Goal: Transaction & Acquisition: Book appointment/travel/reservation

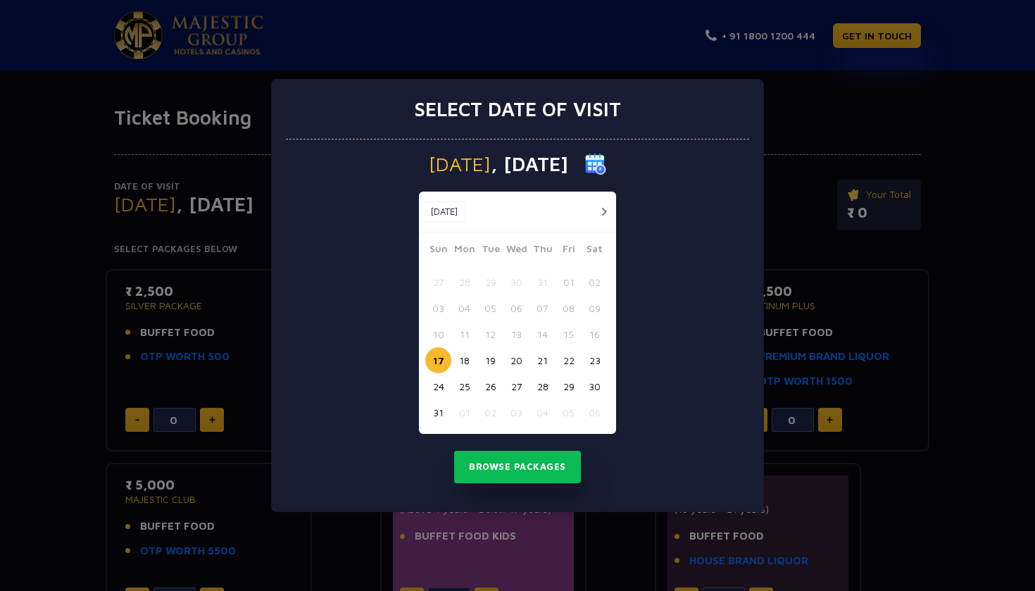
click at [591, 362] on button "23" at bounding box center [594, 360] width 26 height 26
click at [507, 462] on button "Browse Packages" at bounding box center [517, 466] width 127 height 32
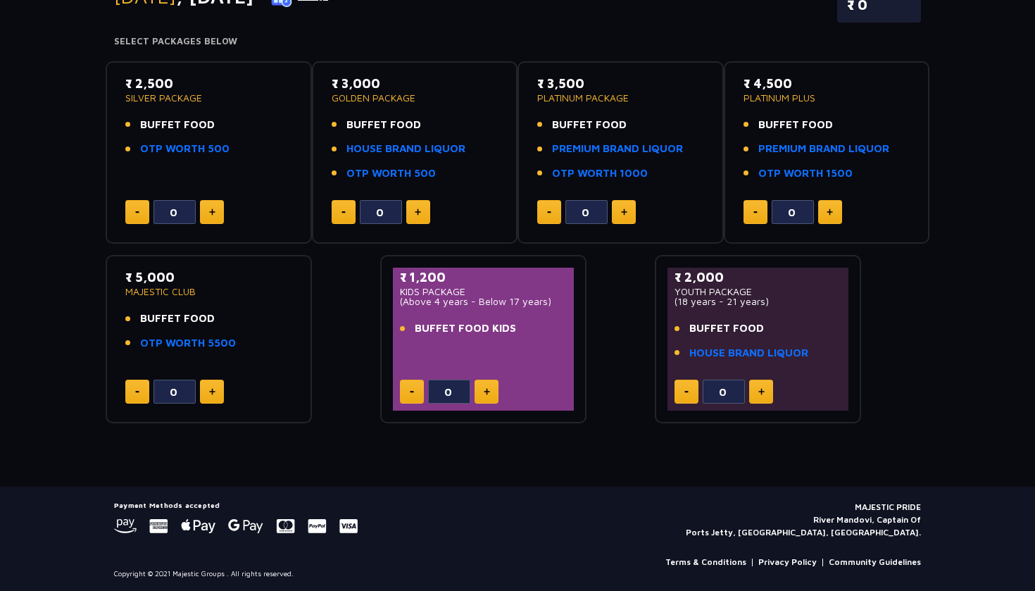
scroll to position [207, 0]
click at [206, 148] on link "OTP WORTH 500" at bounding box center [184, 149] width 89 height 16
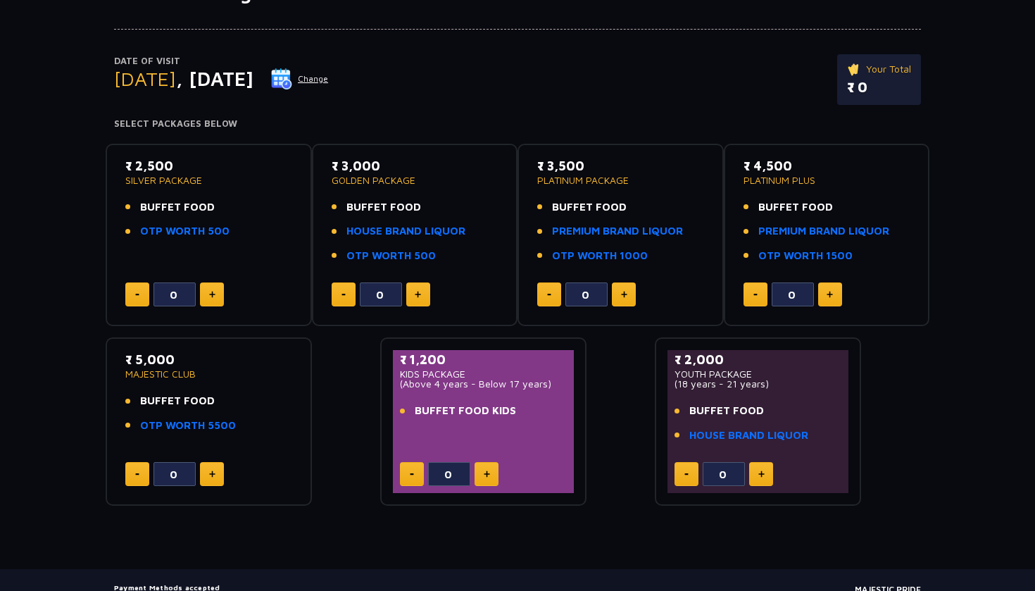
scroll to position [118, 0]
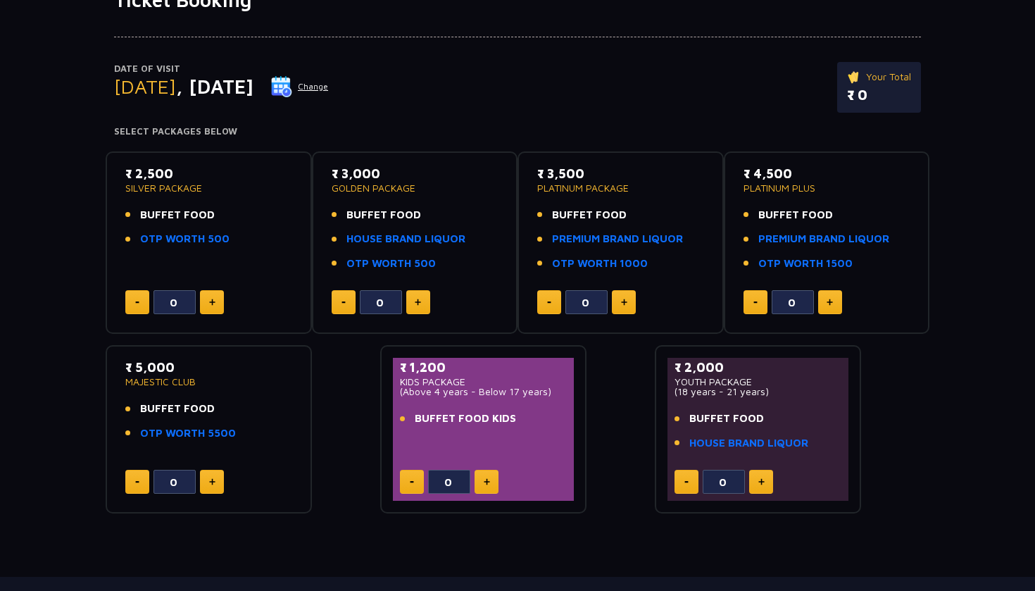
click at [216, 301] on button at bounding box center [212, 302] width 24 height 24
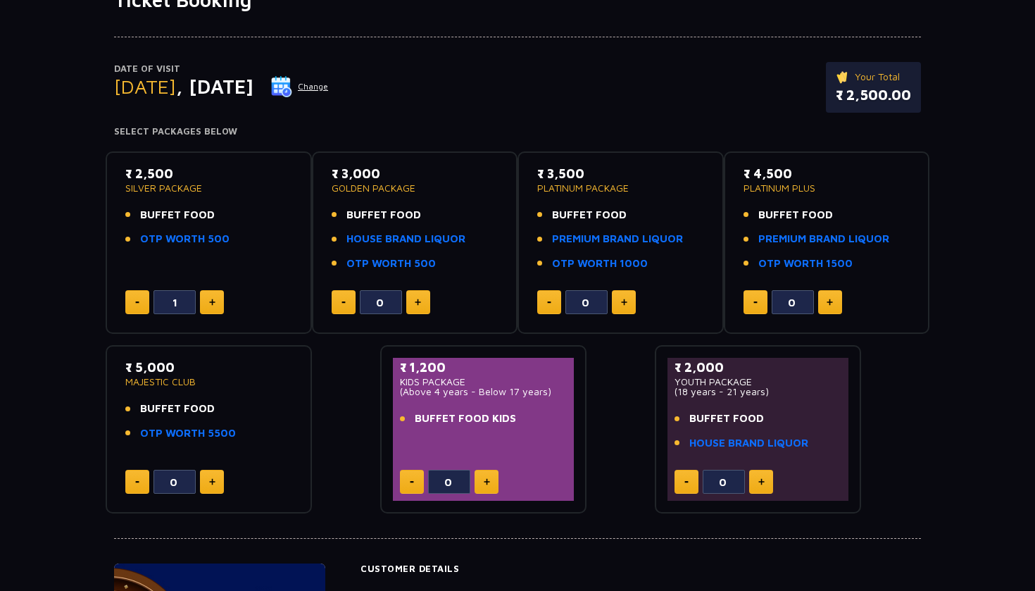
click at [216, 301] on button at bounding box center [212, 302] width 24 height 24
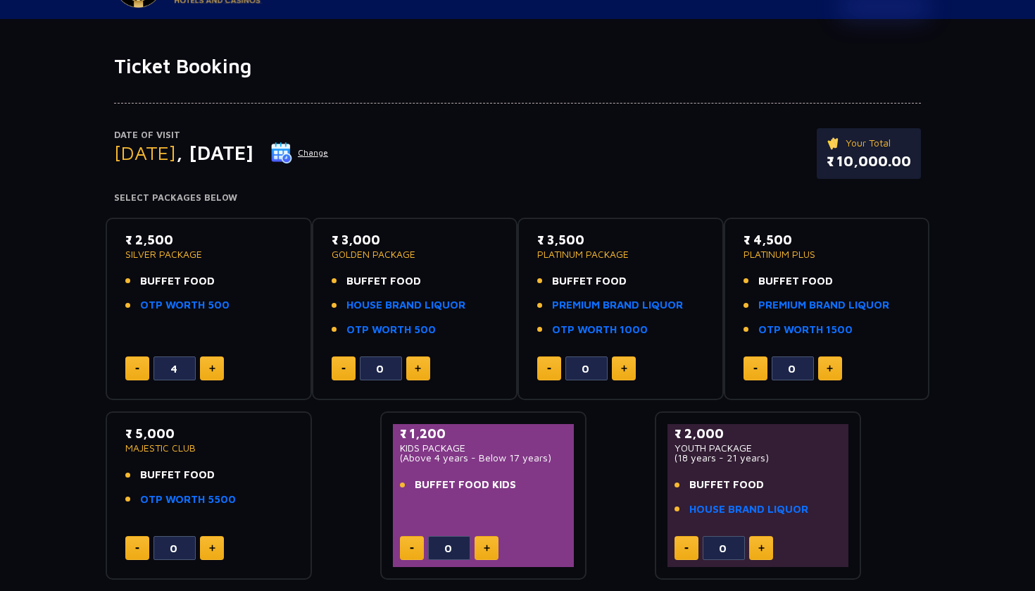
scroll to position [54, 0]
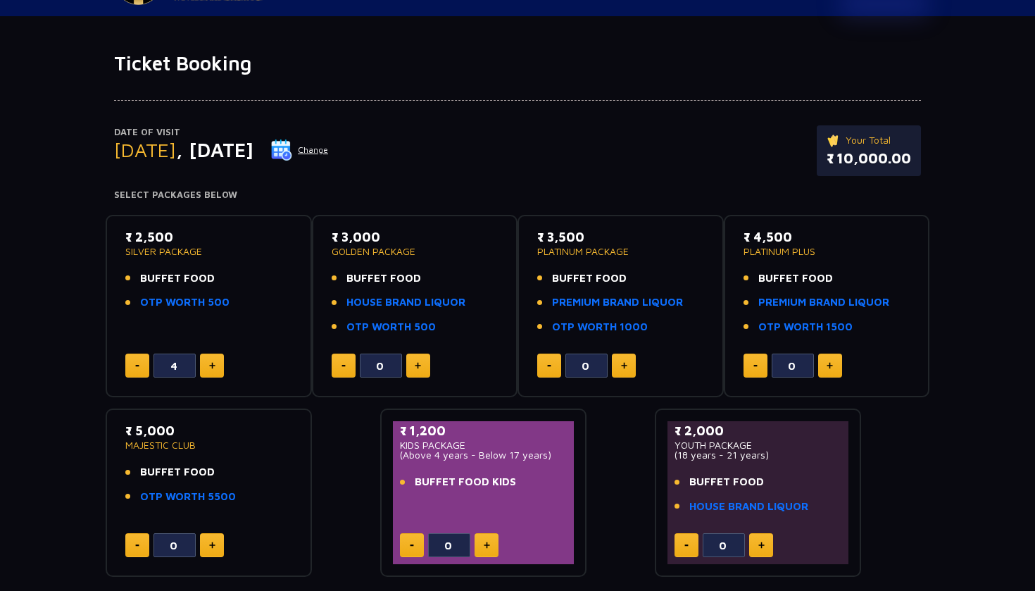
click at [216, 369] on button at bounding box center [212, 365] width 24 height 24
type input "5"
click at [513, 156] on div "Date of Visit [DATE] Change Your Total ₹ 12,500.00" at bounding box center [517, 157] width 807 height 65
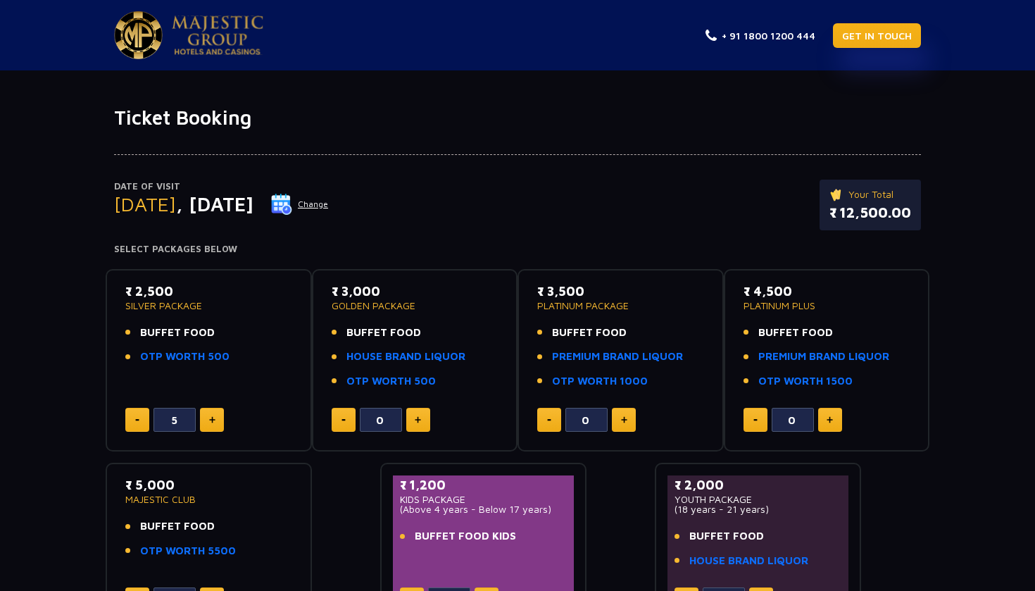
scroll to position [0, 0]
click at [860, 41] on link "GET IN TOUCH" at bounding box center [877, 35] width 88 height 25
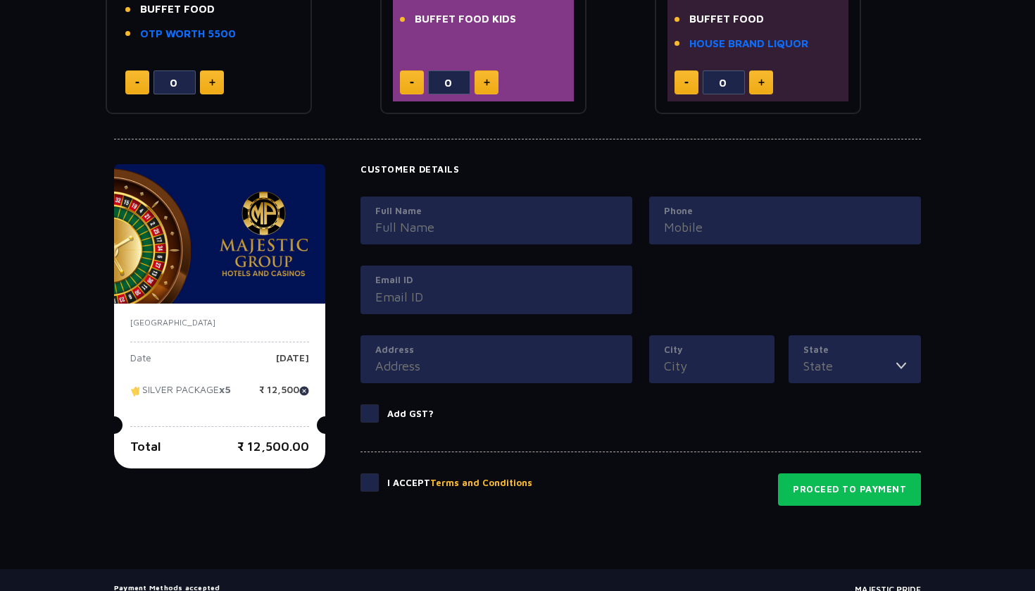
scroll to position [554, 0]
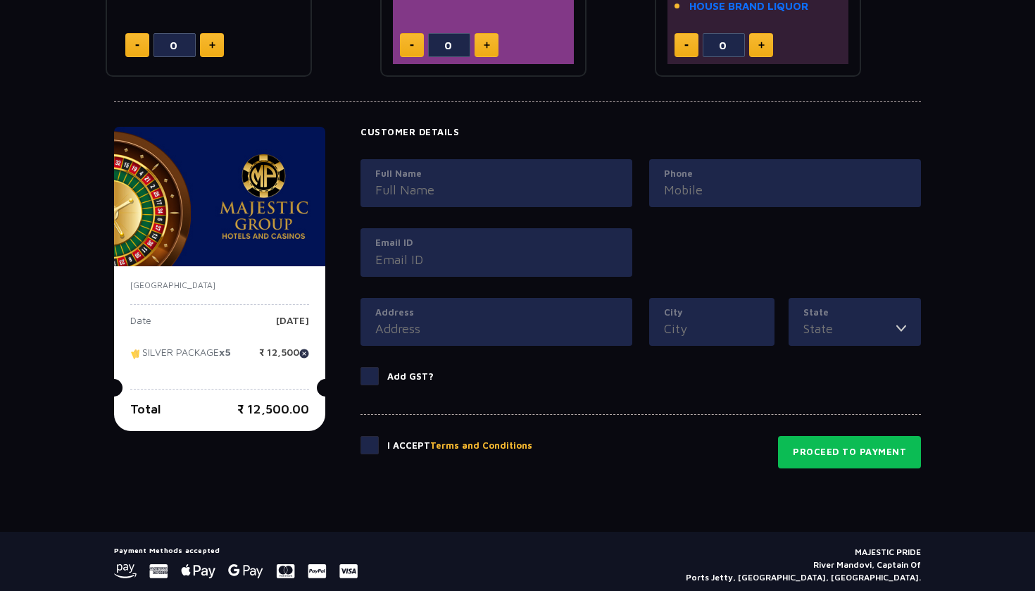
type input "?"
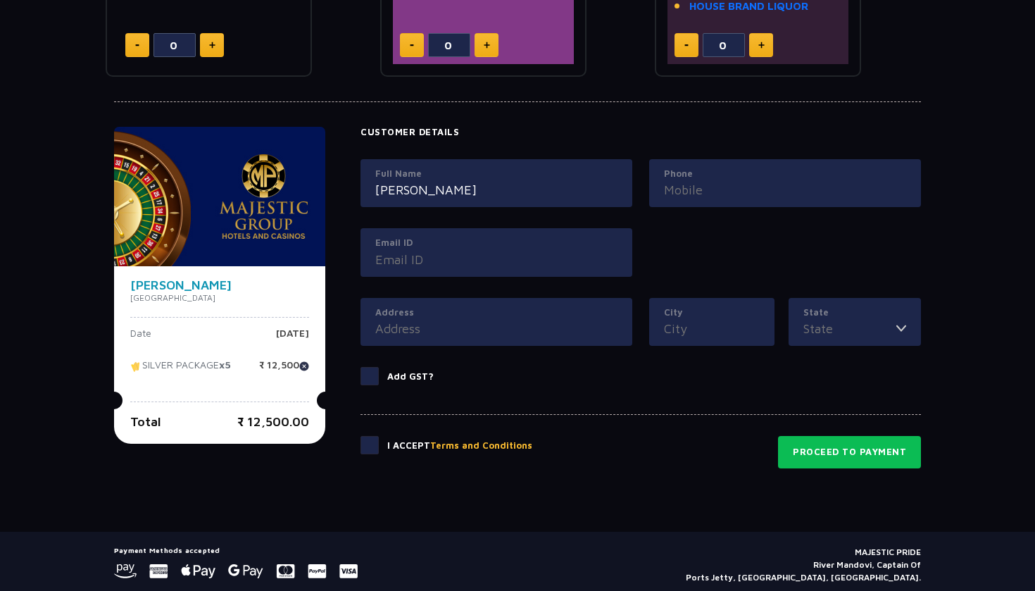
type input "[PERSON_NAME]"
click at [694, 169] on label "Phone" at bounding box center [785, 174] width 242 height 14
click at [694, 180] on input "Phone" at bounding box center [785, 189] width 242 height 19
type input "9731631272"
click at [518, 267] on div "Email ID" at bounding box center [496, 252] width 272 height 49
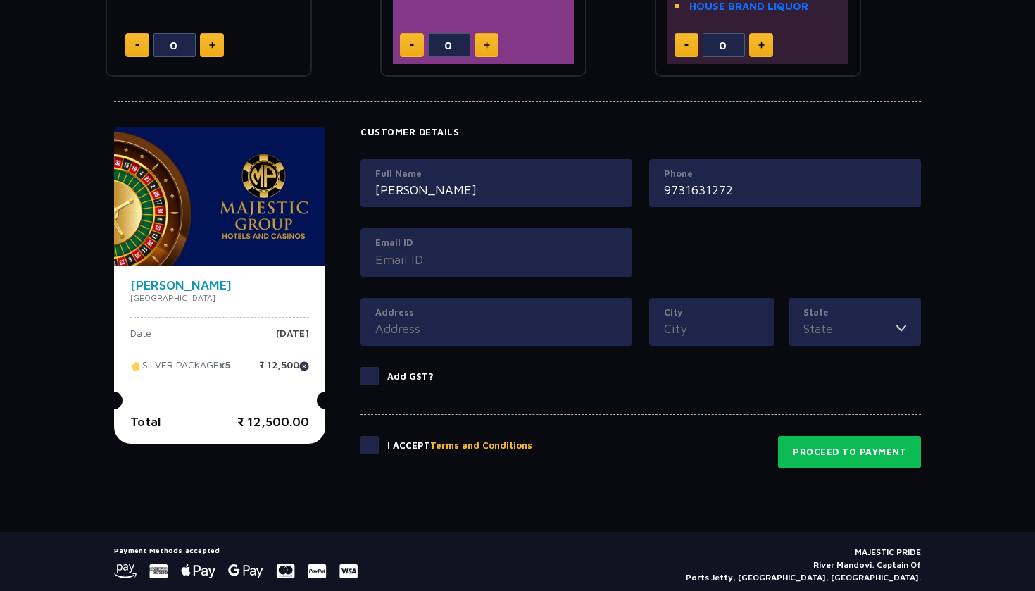
click at [516, 265] on div "Email ID" at bounding box center [496, 252] width 272 height 49
type input "[PERSON_NAME][EMAIL_ADDRESS][PERSON_NAME][DOMAIN_NAME]"
click at [603, 326] on input "Address" at bounding box center [496, 328] width 242 height 19
click at [505, 323] on input "Address" at bounding box center [496, 328] width 242 height 19
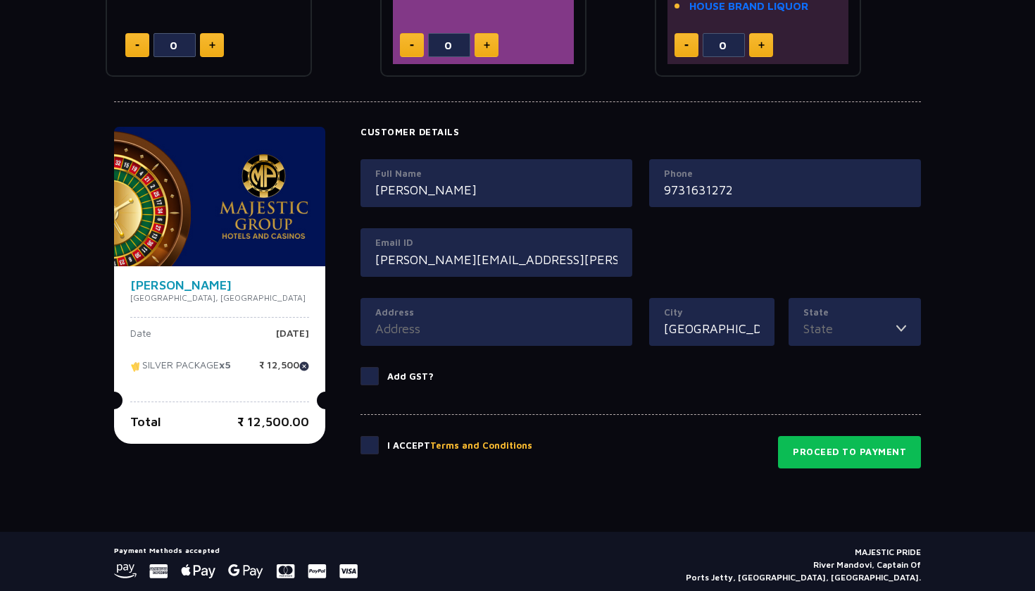
type input "[GEOGRAPHIC_DATA]"
click at [825, 313] on label "State" at bounding box center [854, 312] width 103 height 14
click at [825, 319] on input "State" at bounding box center [849, 328] width 93 height 19
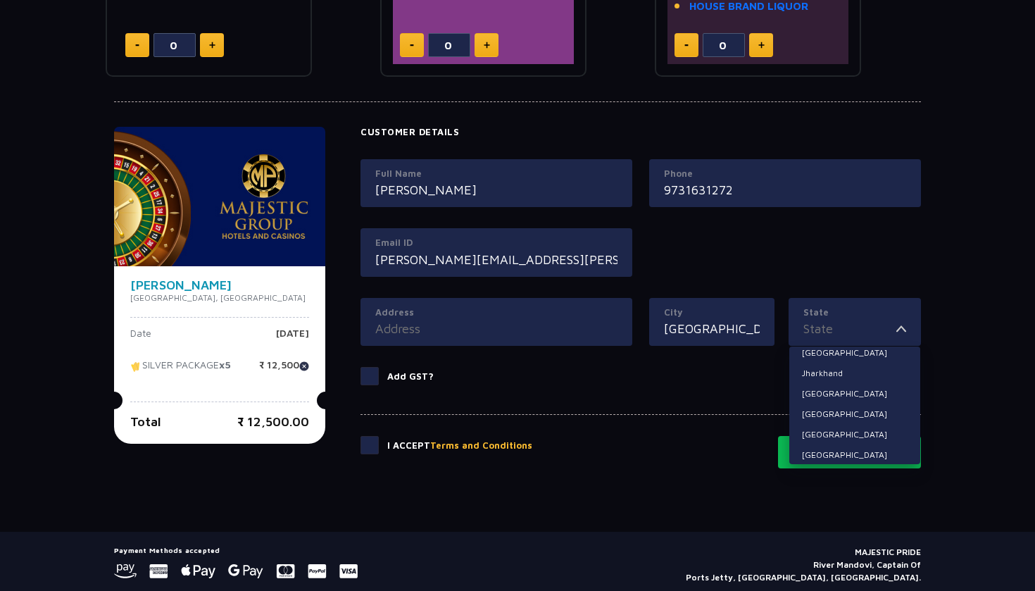
scroll to position [196, 0]
click at [824, 383] on li "[GEOGRAPHIC_DATA]" at bounding box center [854, 390] width 131 height 18
type input "[GEOGRAPHIC_DATA]"
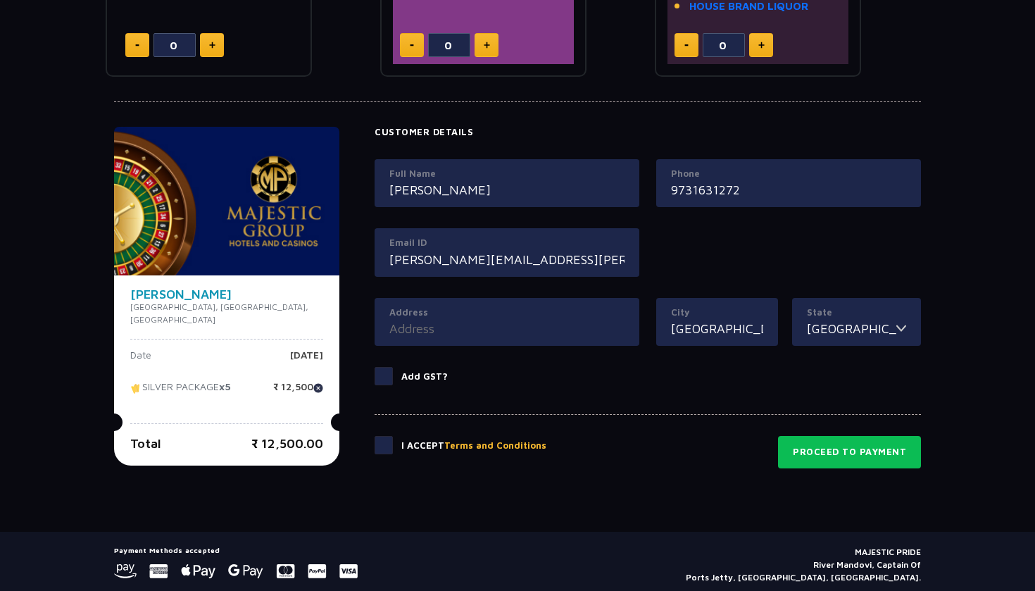
click at [498, 336] on div "Address" at bounding box center [506, 322] width 265 height 49
click at [495, 327] on input "Address" at bounding box center [506, 328] width 235 height 19
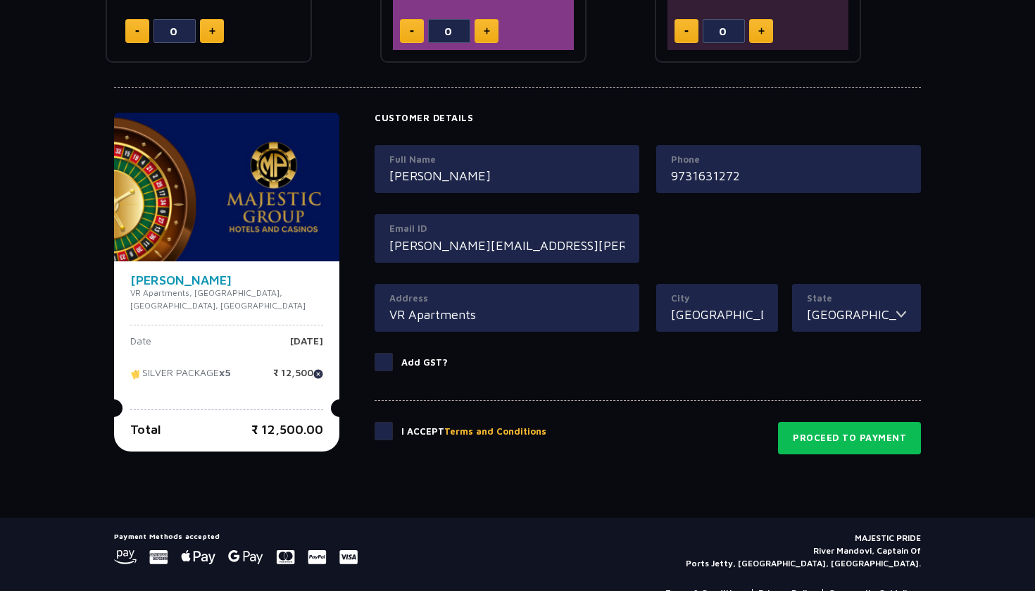
scroll to position [574, 0]
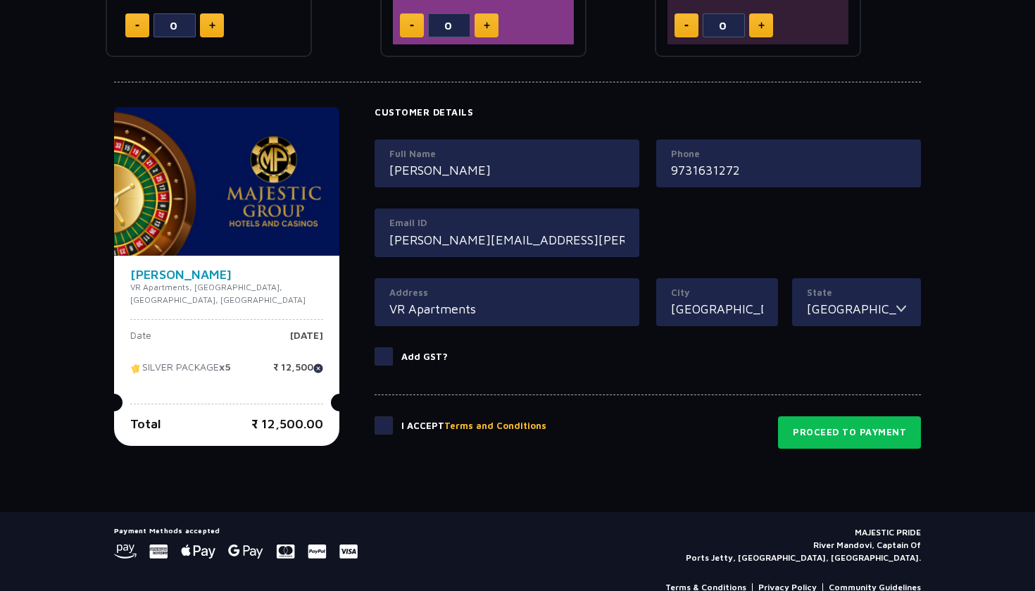
type input "VR Apartments"
click at [377, 418] on span at bounding box center [383, 425] width 18 height 18
click at [0, 0] on input "checkbox" at bounding box center [0, 0] width 0 height 0
click at [834, 429] on button "Proceed to Payment" at bounding box center [849, 432] width 143 height 32
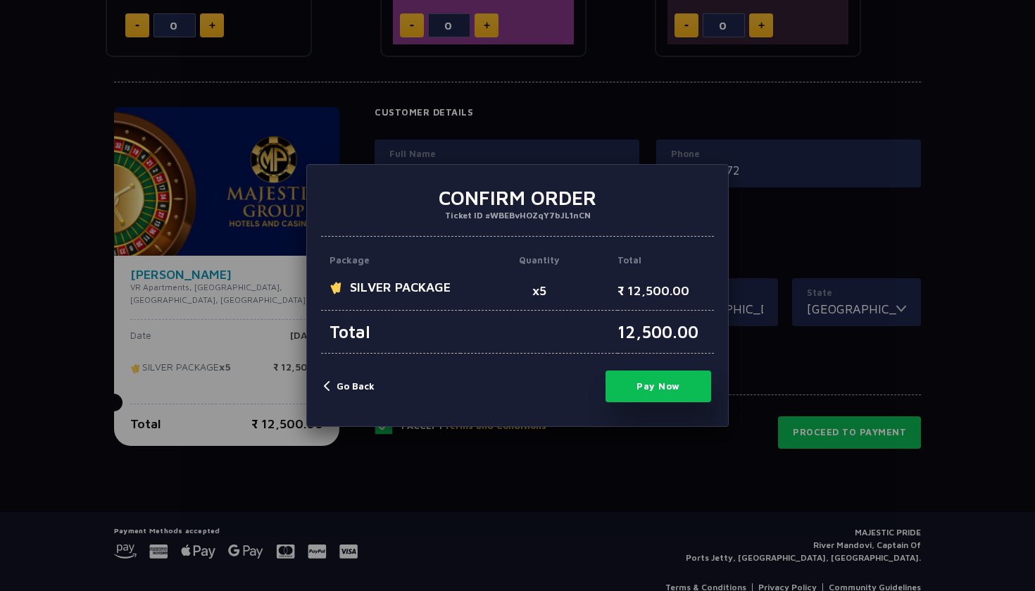
click at [654, 389] on button "Pay Now" at bounding box center [658, 386] width 106 height 32
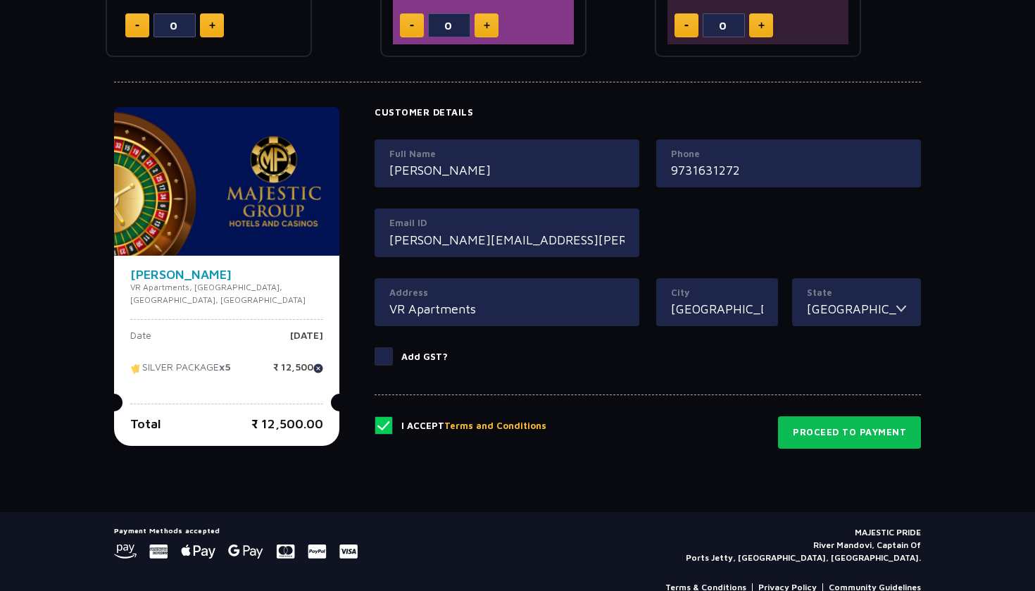
type input "0"
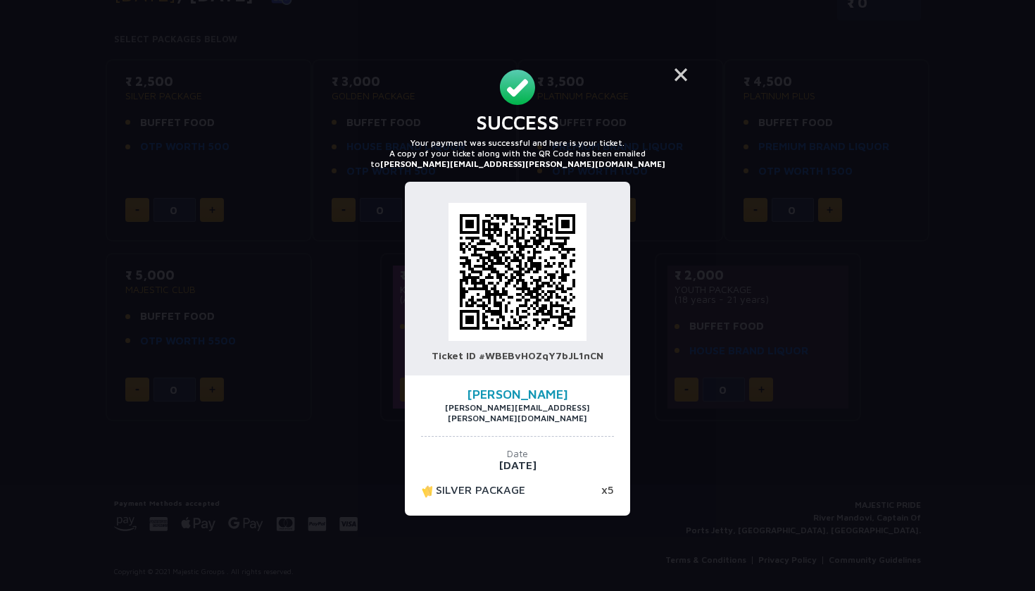
scroll to position [207, 0]
click at [681, 84] on button "×" at bounding box center [681, 74] width 34 height 34
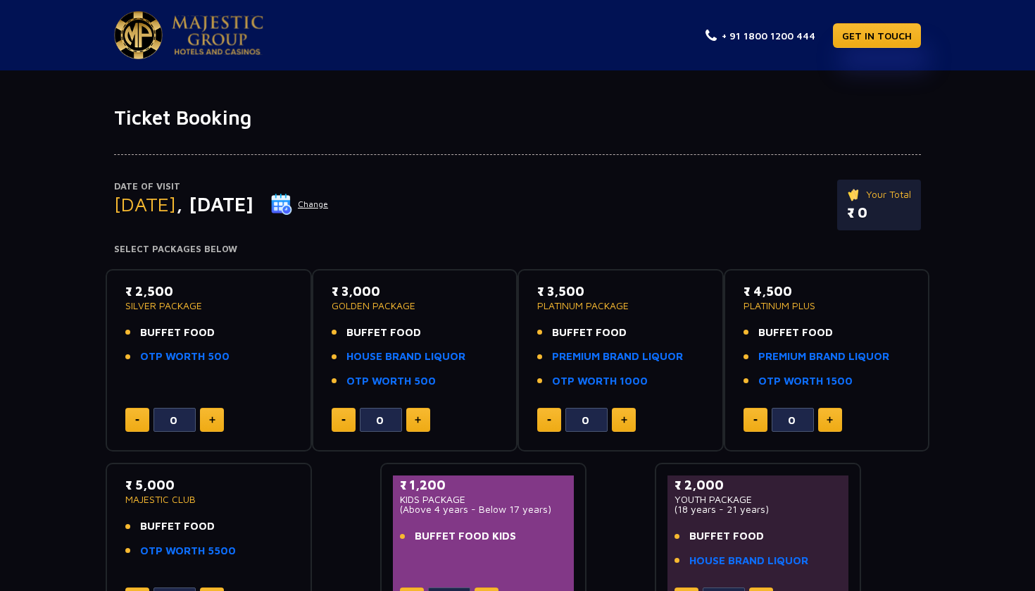
scroll to position [0, 0]
